Goal: Information Seeking & Learning: Learn about a topic

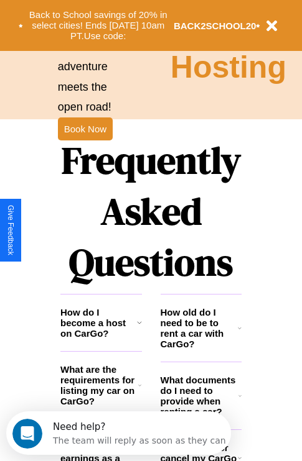
scroll to position [1506, 0]
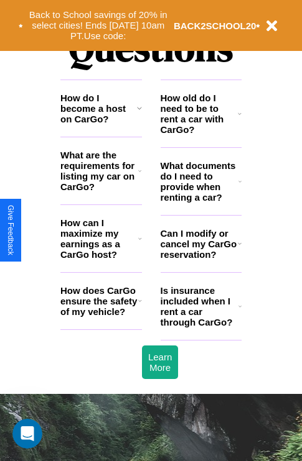
click at [139, 176] on icon at bounding box center [139, 171] width 3 height 10
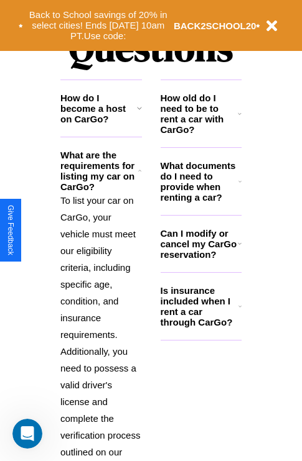
click at [239, 311] on icon at bounding box center [239, 307] width 3 height 10
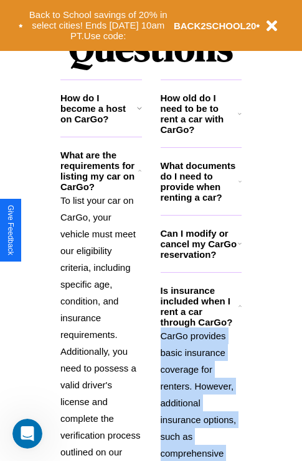
scroll to position [1623, 0]
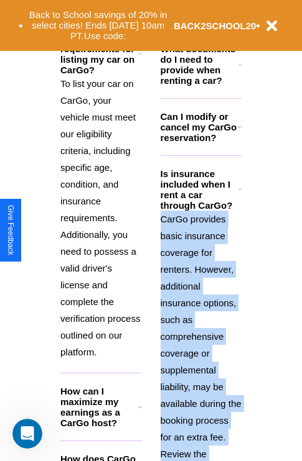
click at [101, 427] on h3 "How can I maximize my earnings as a CarGo host?" at bounding box center [99, 407] width 78 height 42
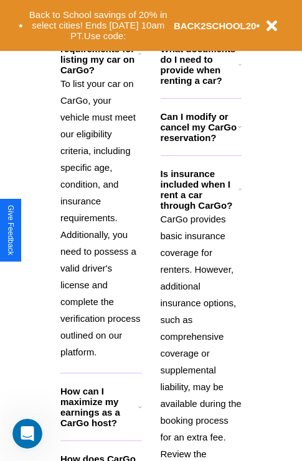
click at [239, 132] on icon at bounding box center [239, 127] width 4 height 10
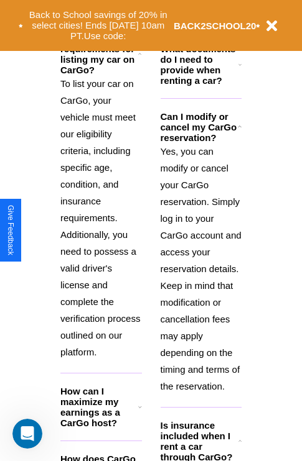
click at [200, 85] on h3 "What documents do I need to provide when renting a car?" at bounding box center [199, 65] width 78 height 42
